Goal: Task Accomplishment & Management: Use online tool/utility

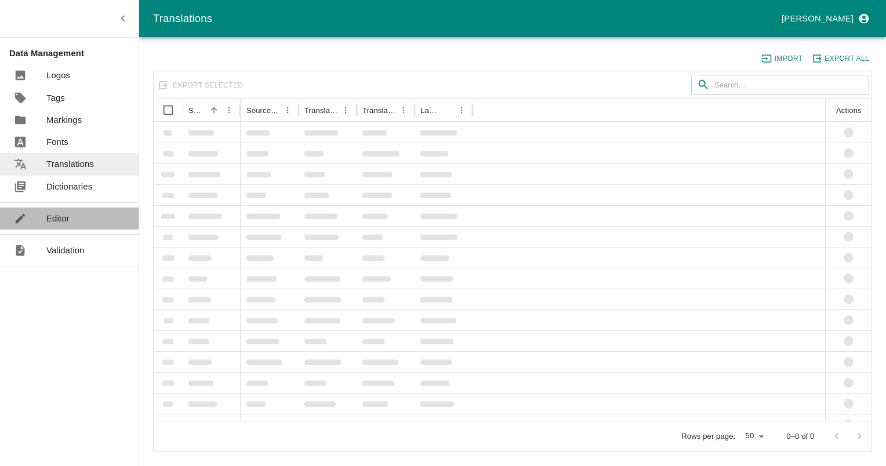
click at [51, 220] on p "Editor" at bounding box center [57, 218] width 23 height 13
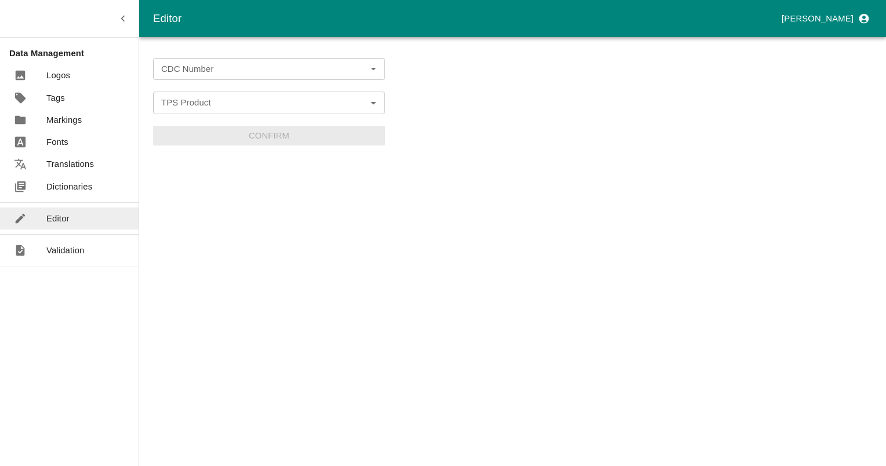
click at [179, 82] on form "CDC Number CDC Number TPS Product TPS Product Confirm" at bounding box center [269, 102] width 232 height 88
click at [179, 79] on div "CDC Number" at bounding box center [269, 69] width 232 height 22
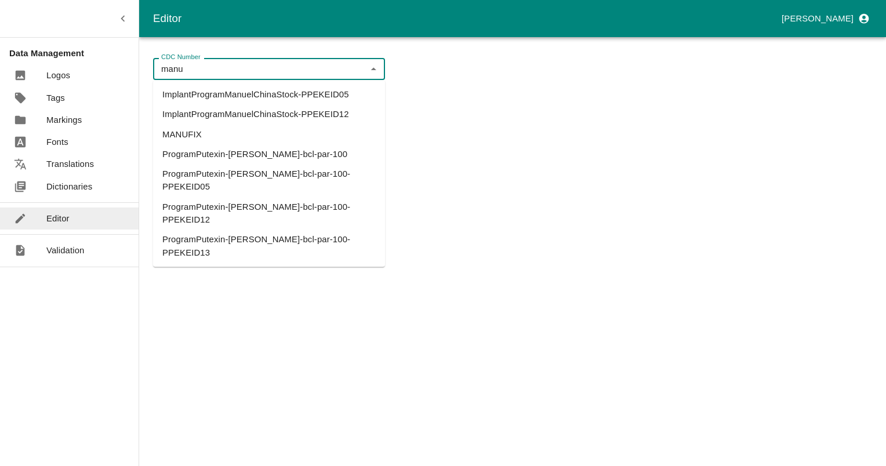
click at [195, 135] on li "MANUFIX" at bounding box center [269, 135] width 232 height 20
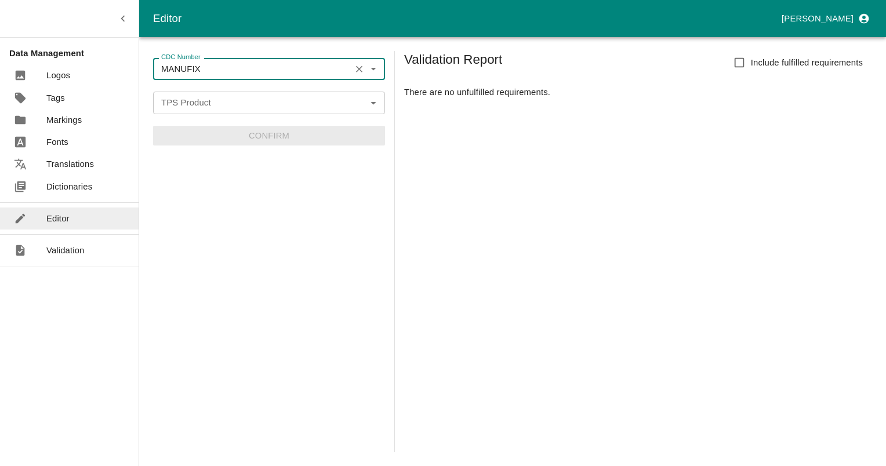
click at [379, 106] on icon "Open" at bounding box center [373, 102] width 13 height 13
type input "MANUFIX"
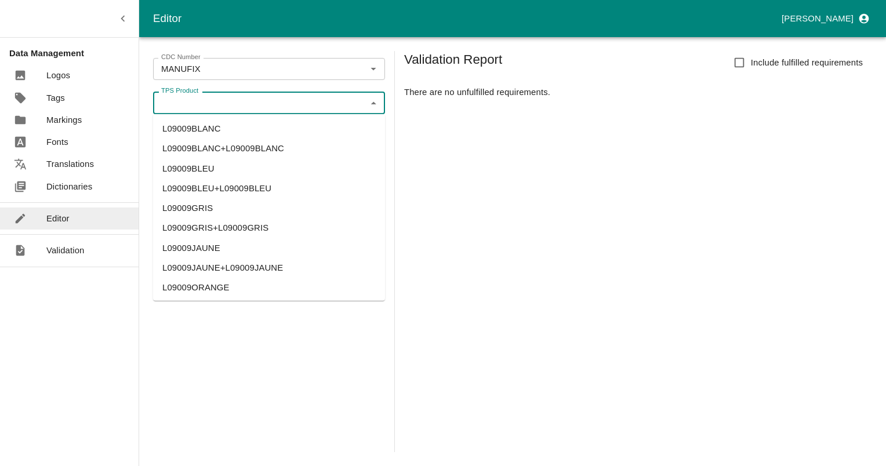
click at [260, 147] on li "L09009BLANC+L09009BLANC" at bounding box center [269, 149] width 232 height 20
type input "L09009BLANC+L09009BLANC"
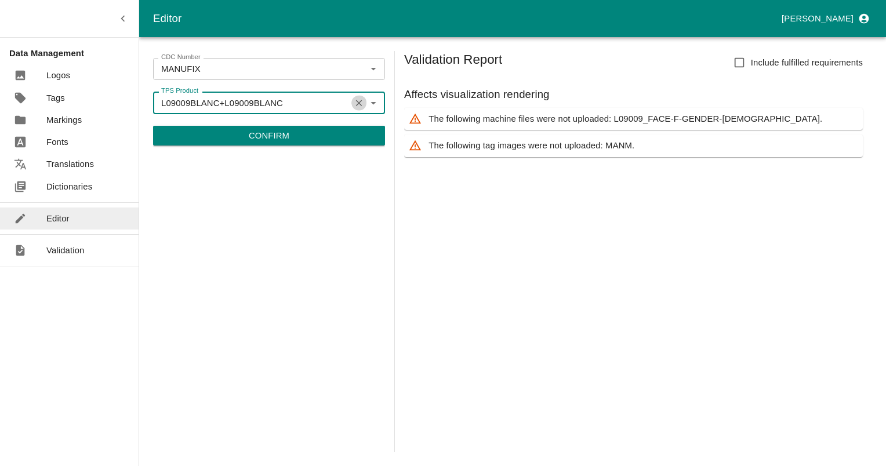
click at [364, 103] on icon "Clear" at bounding box center [359, 102] width 11 height 11
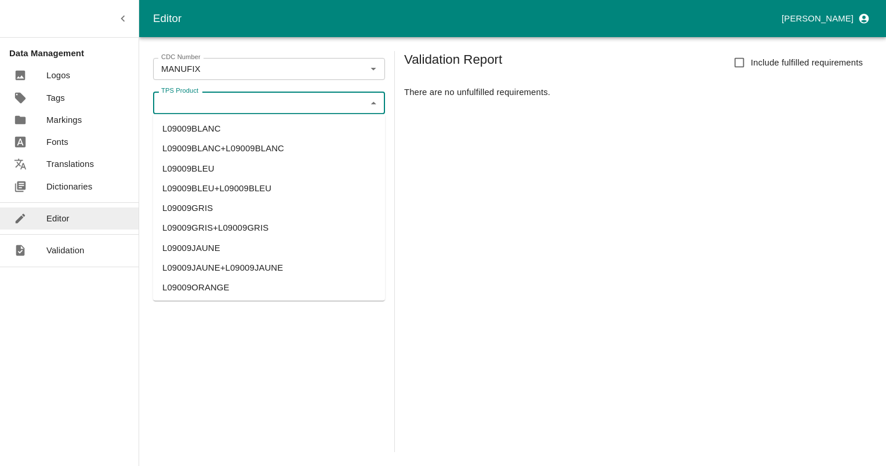
click at [382, 104] on div "TPS Product" at bounding box center [269, 103] width 232 height 22
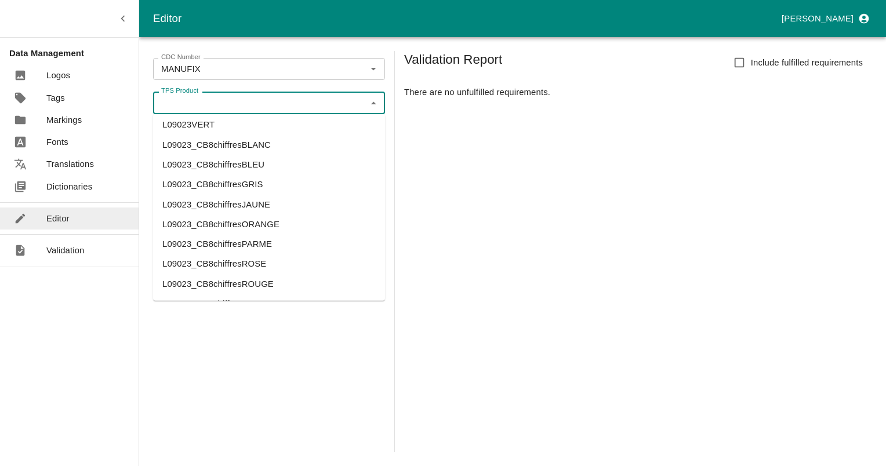
scroll to position [879, 0]
click at [190, 168] on li "L09023_CB8chiffresBLEU" at bounding box center [269, 164] width 232 height 20
type input "L09023_CB8chiffresBLEU"
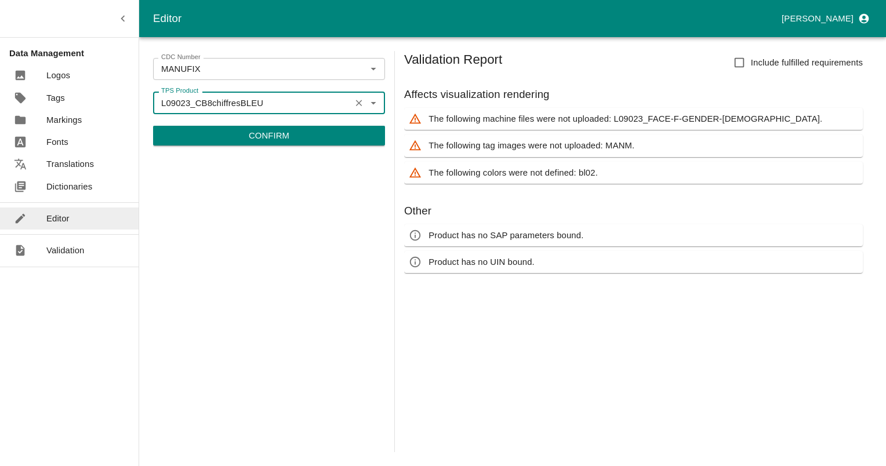
click at [358, 103] on icon "Clear" at bounding box center [359, 103] width 6 height 6
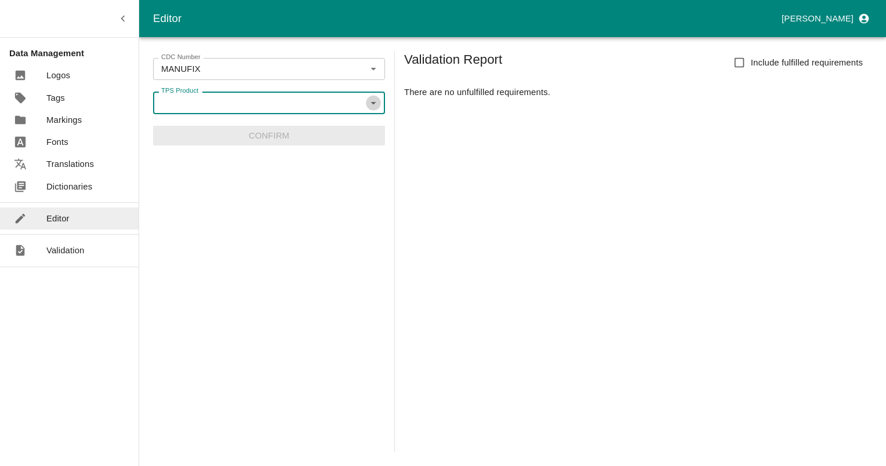
click at [373, 105] on icon "Open" at bounding box center [373, 102] width 13 height 13
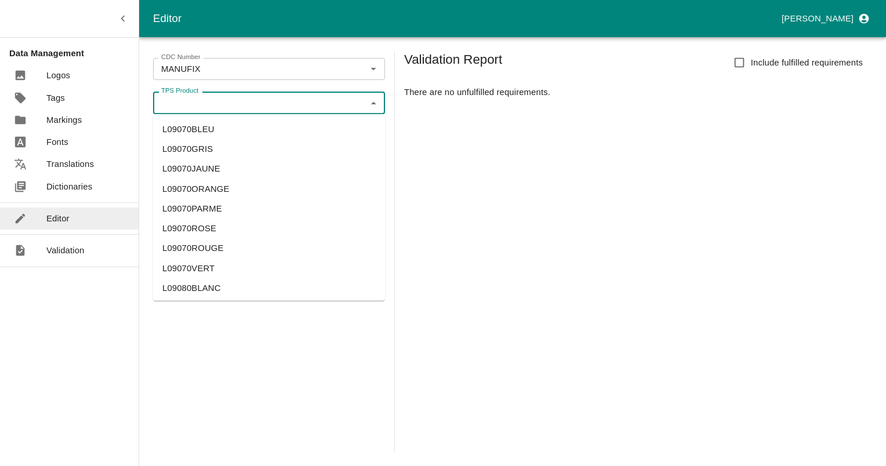
scroll to position [2169, 0]
click at [206, 187] on li "L09070ORANGE" at bounding box center [269, 186] width 232 height 20
type input "L09070ORANGE"
